Goal: Book appointment/travel/reservation

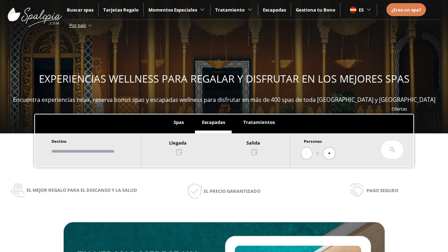
click at [99, 151] on input "text" at bounding box center [92, 151] width 87 height 12
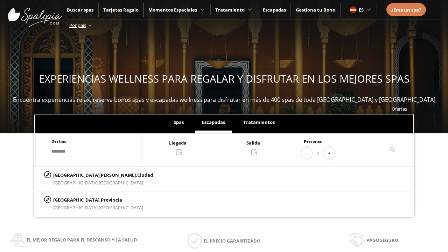
click at [223, 147] on div at bounding box center [215, 147] width 148 height 17
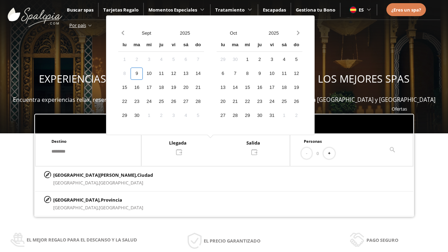
click at [167, 73] on div "11" at bounding box center [161, 74] width 12 height 12
click at [180, 73] on div "12" at bounding box center [173, 74] width 12 height 12
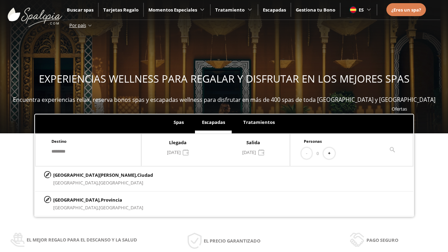
click at [331, 153] on button "+" at bounding box center [329, 154] width 12 height 12
click at [88, 175] on p "[GEOGRAPHIC_DATA][PERSON_NAME], [GEOGRAPHIC_DATA]" at bounding box center [103, 175] width 100 height 8
type input "**********"
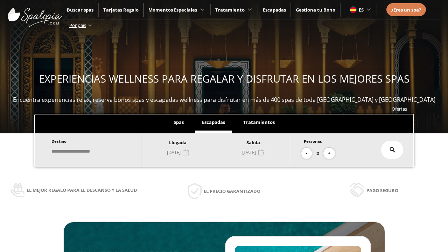
click at [392, 150] on icon at bounding box center [392, 150] width 6 height 6
